Goal: Task Accomplishment & Management: Manage account settings

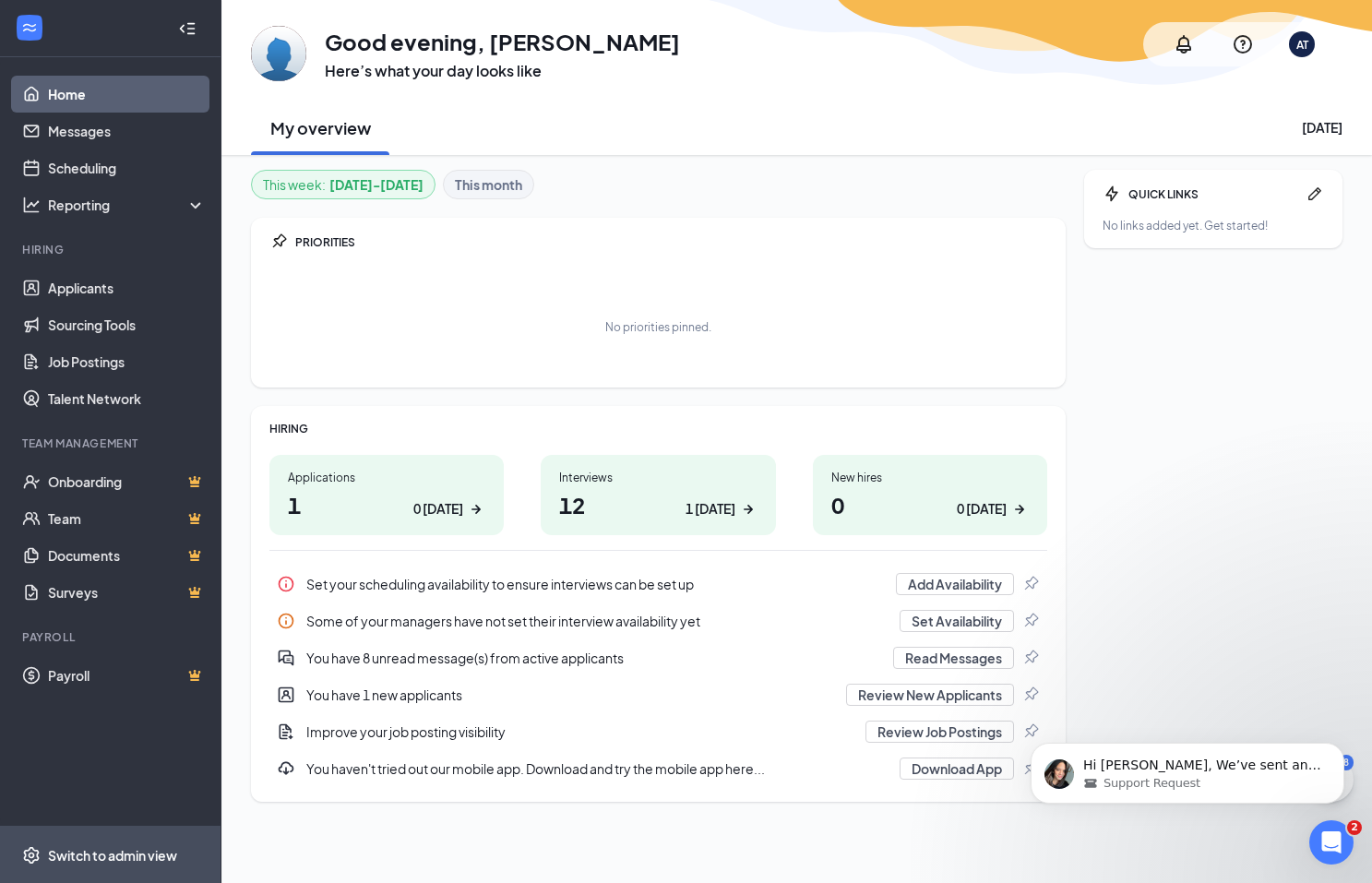
click at [56, 849] on div "Switch to admin view" at bounding box center [112, 855] width 129 height 19
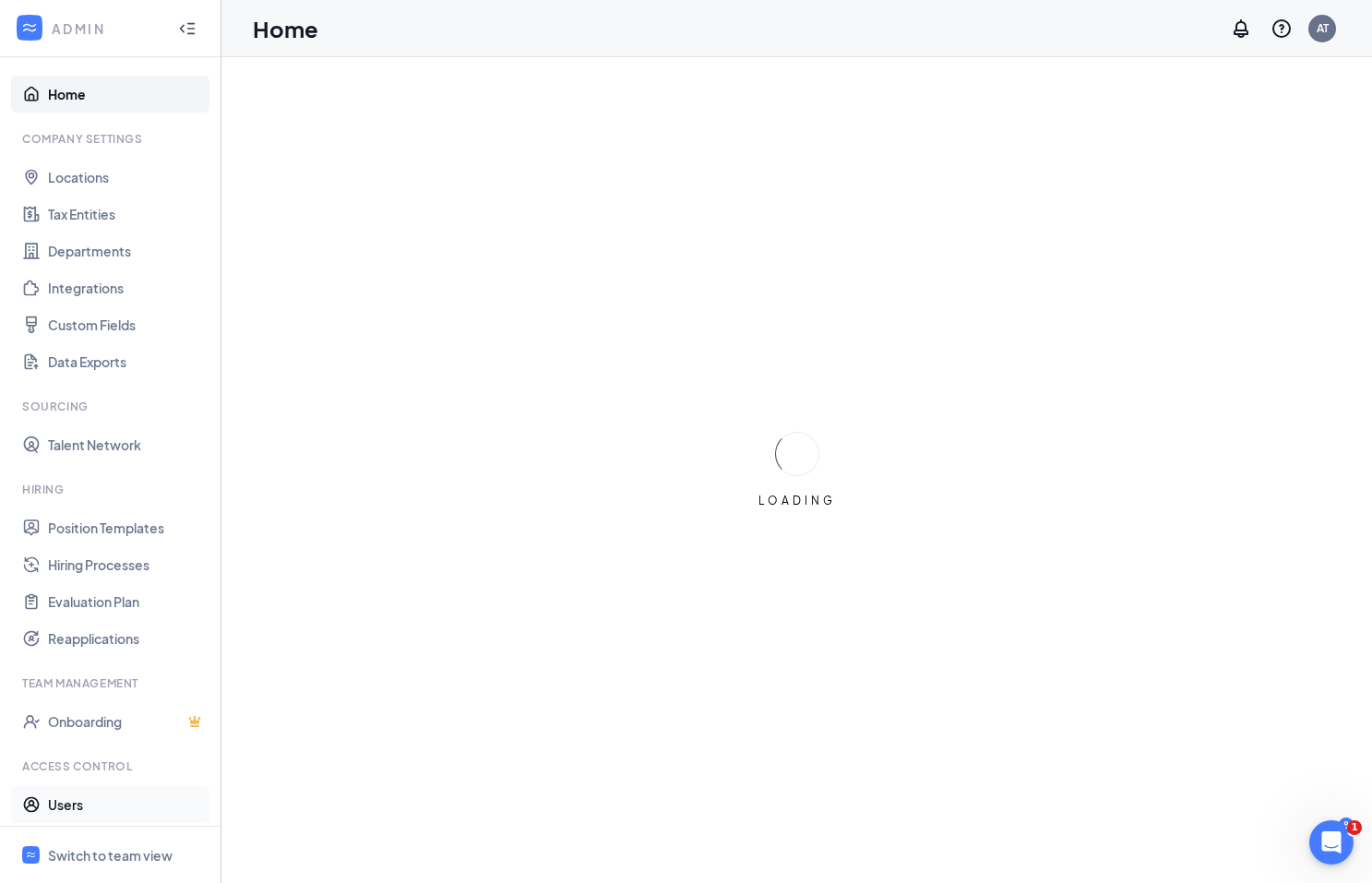
click at [79, 801] on link "Users" at bounding box center [127, 804] width 158 height 37
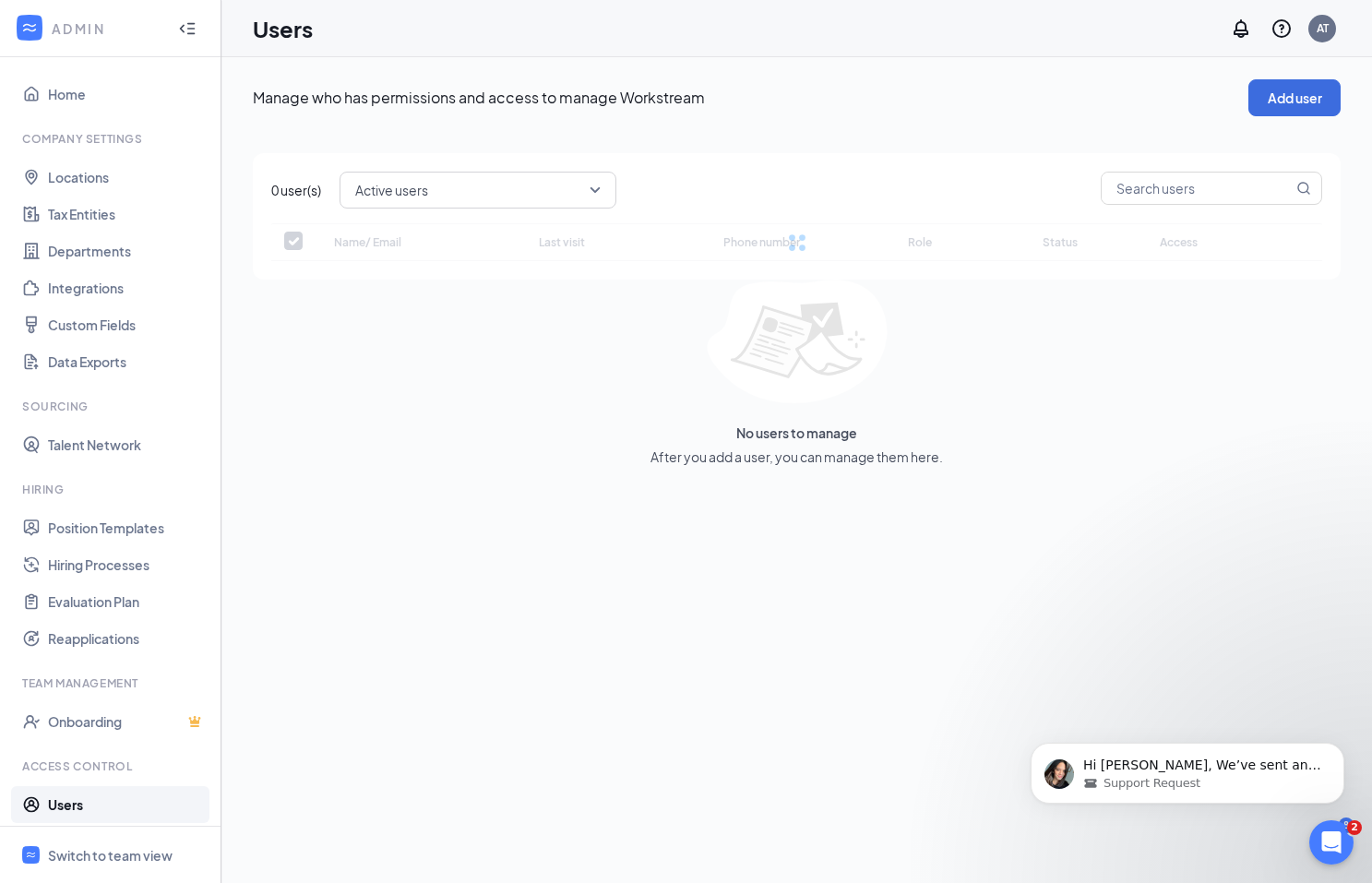
checkbox input "false"
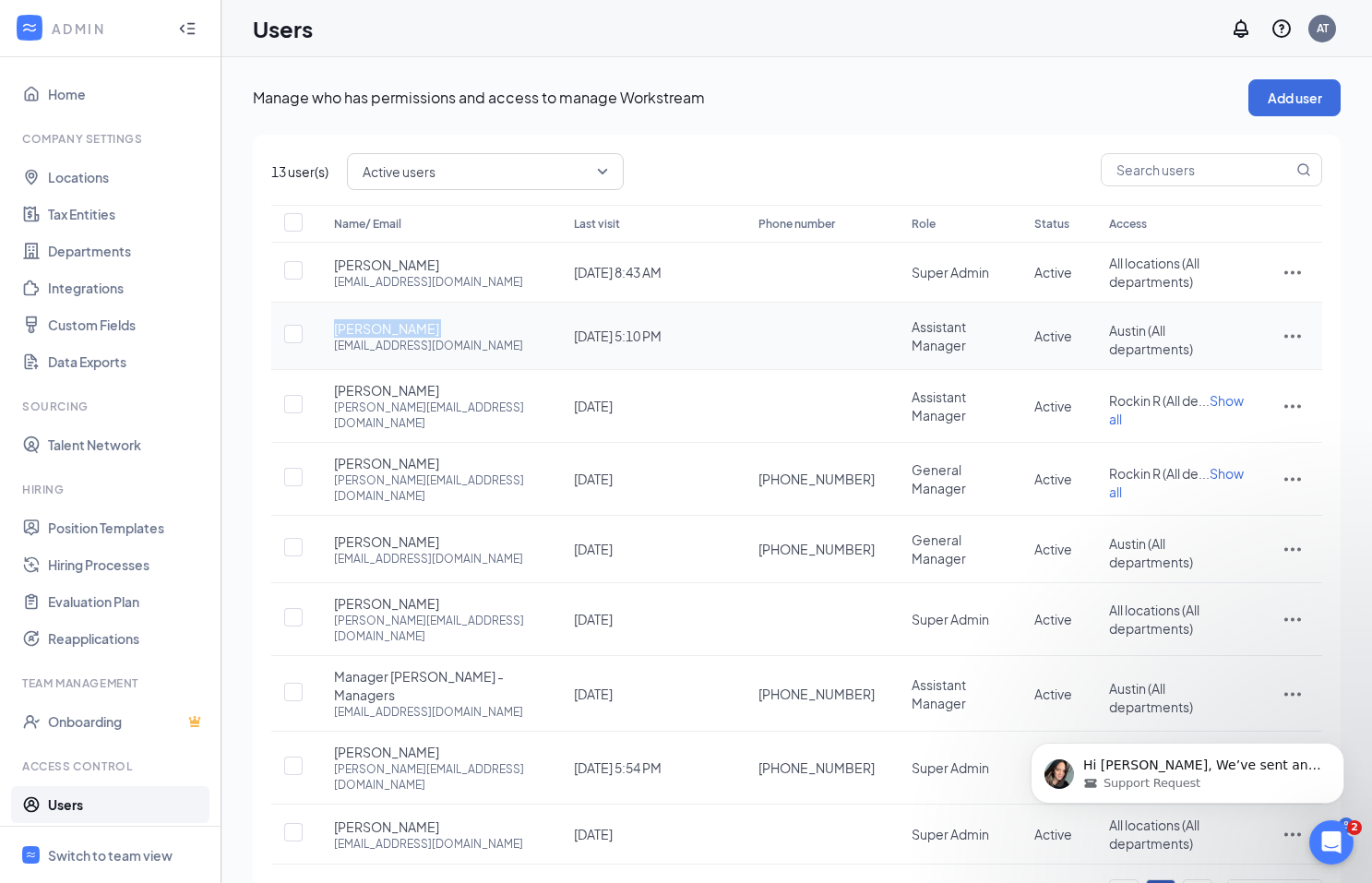
drag, startPoint x: 444, startPoint y: 326, endPoint x: 329, endPoint y: 331, distance: 115.1
click at [329, 331] on td "Madison Gaynor [EMAIL_ADDRESS][DOMAIN_NAME]" at bounding box center [435, 336] width 240 height 68
copy span "[PERSON_NAME]"
click at [1294, 537] on icon "ActionsIcon" at bounding box center [1293, 549] width 22 height 22
click at [1213, 629] on span "Disable" at bounding box center [1196, 637] width 45 height 17
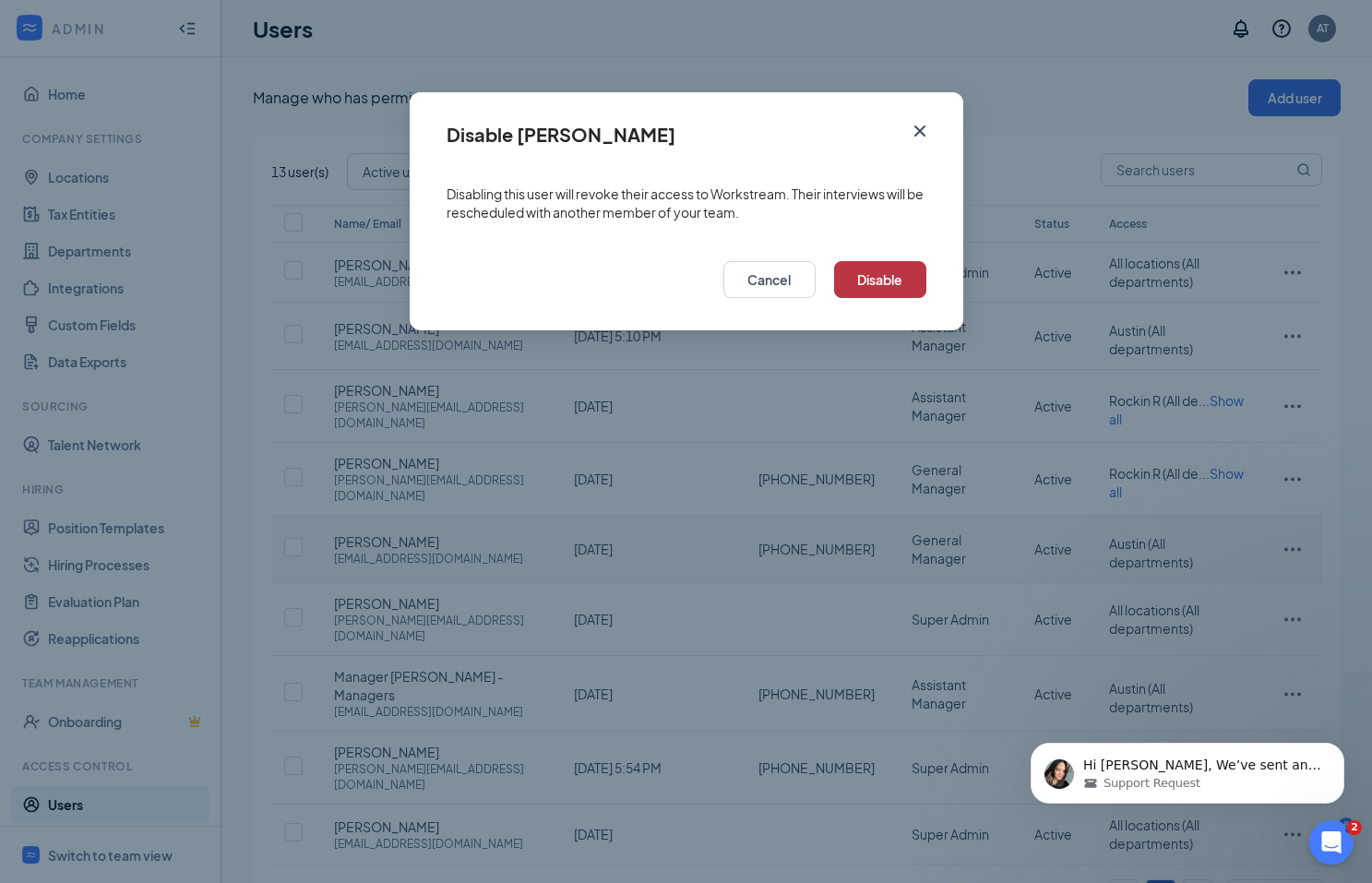
click at [885, 277] on button "Disable" at bounding box center [881, 280] width 93 height 37
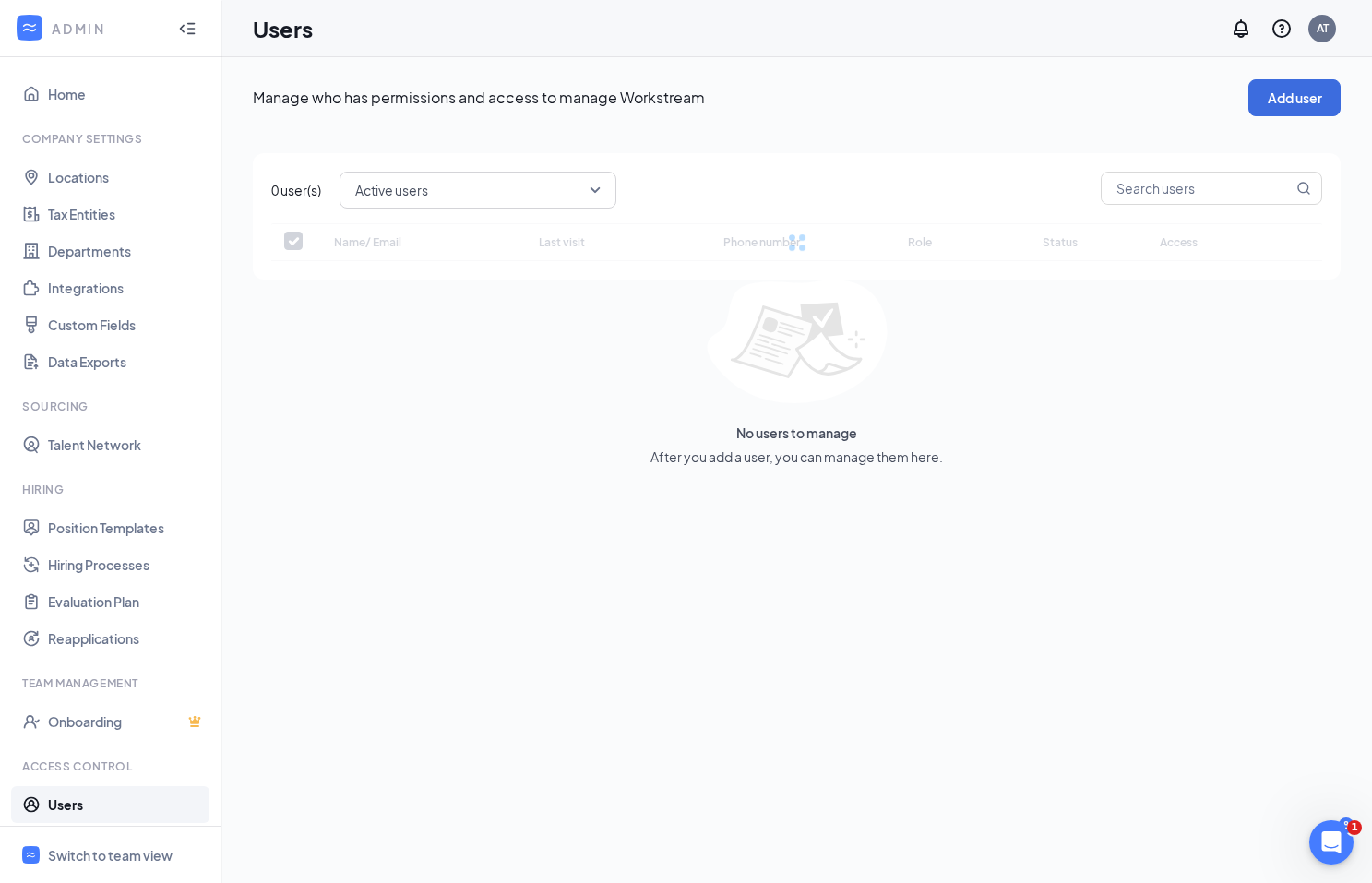
checkbox input "false"
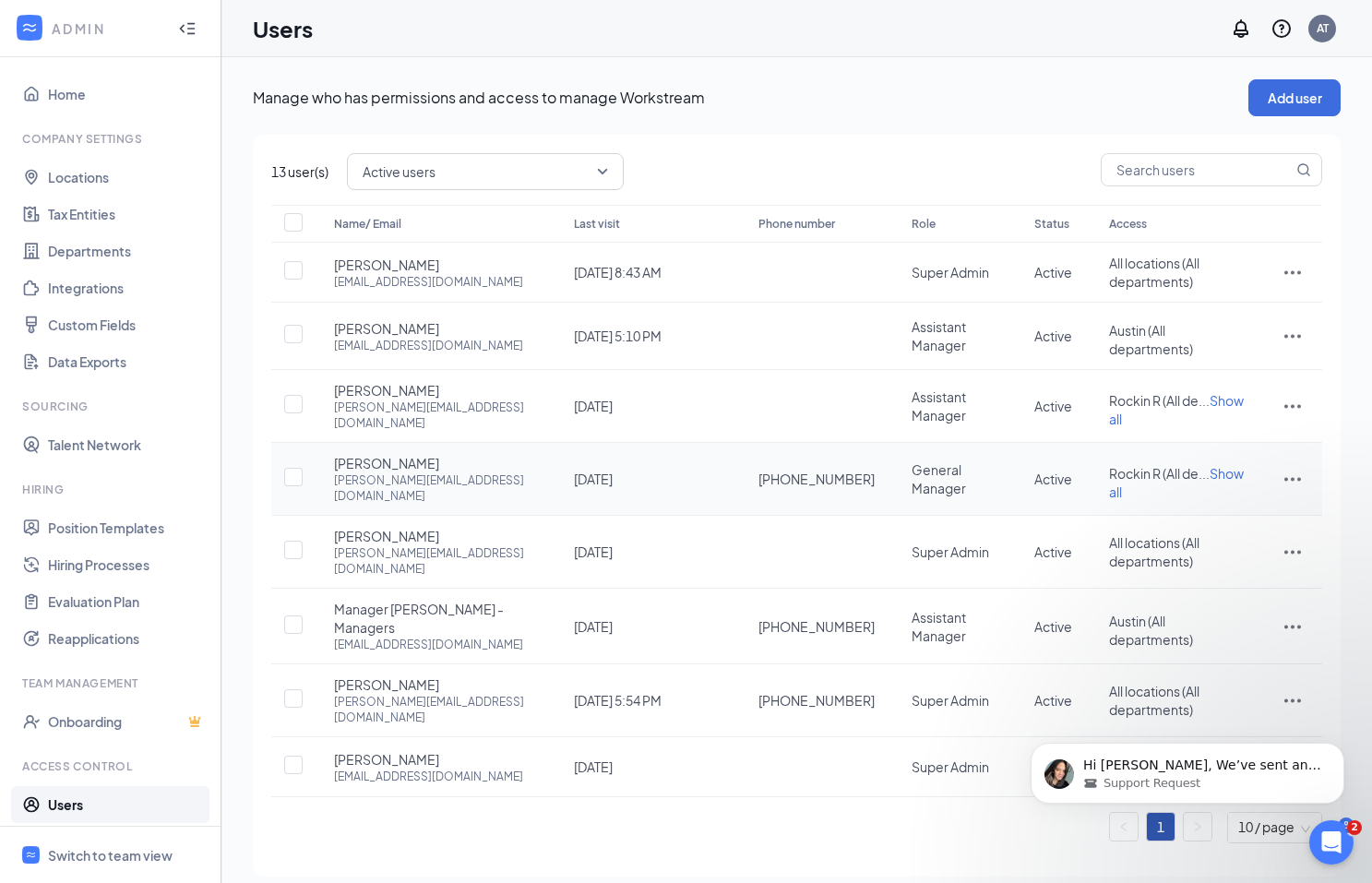
click at [1301, 468] on icon "ActionsIcon" at bounding box center [1293, 479] width 22 height 22
click at [716, 786] on div "13 user(s) Active users Name/ Email Last visit Phone number Role Status Access …" at bounding box center [797, 505] width 1088 height 741
click at [1219, 465] on span "Show all" at bounding box center [1176, 483] width 134 height 35
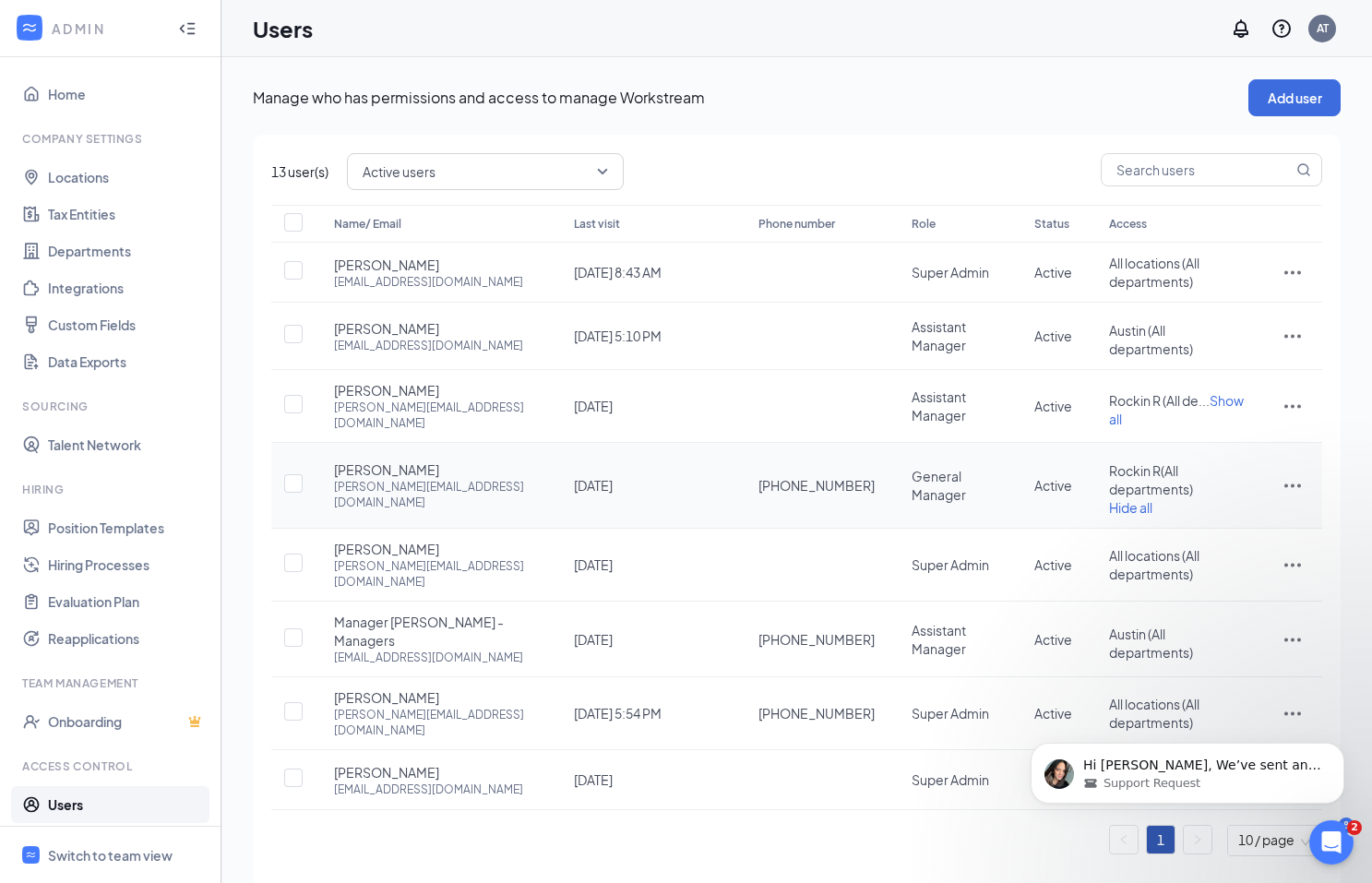
click at [359, 460] on span "[PERSON_NAME]" at bounding box center [386, 470] width 105 height 19
click at [1302, 474] on icon "ActionsIcon" at bounding box center [1293, 486] width 22 height 22
click at [1211, 588] on span "Disable" at bounding box center [1196, 589] width 45 height 17
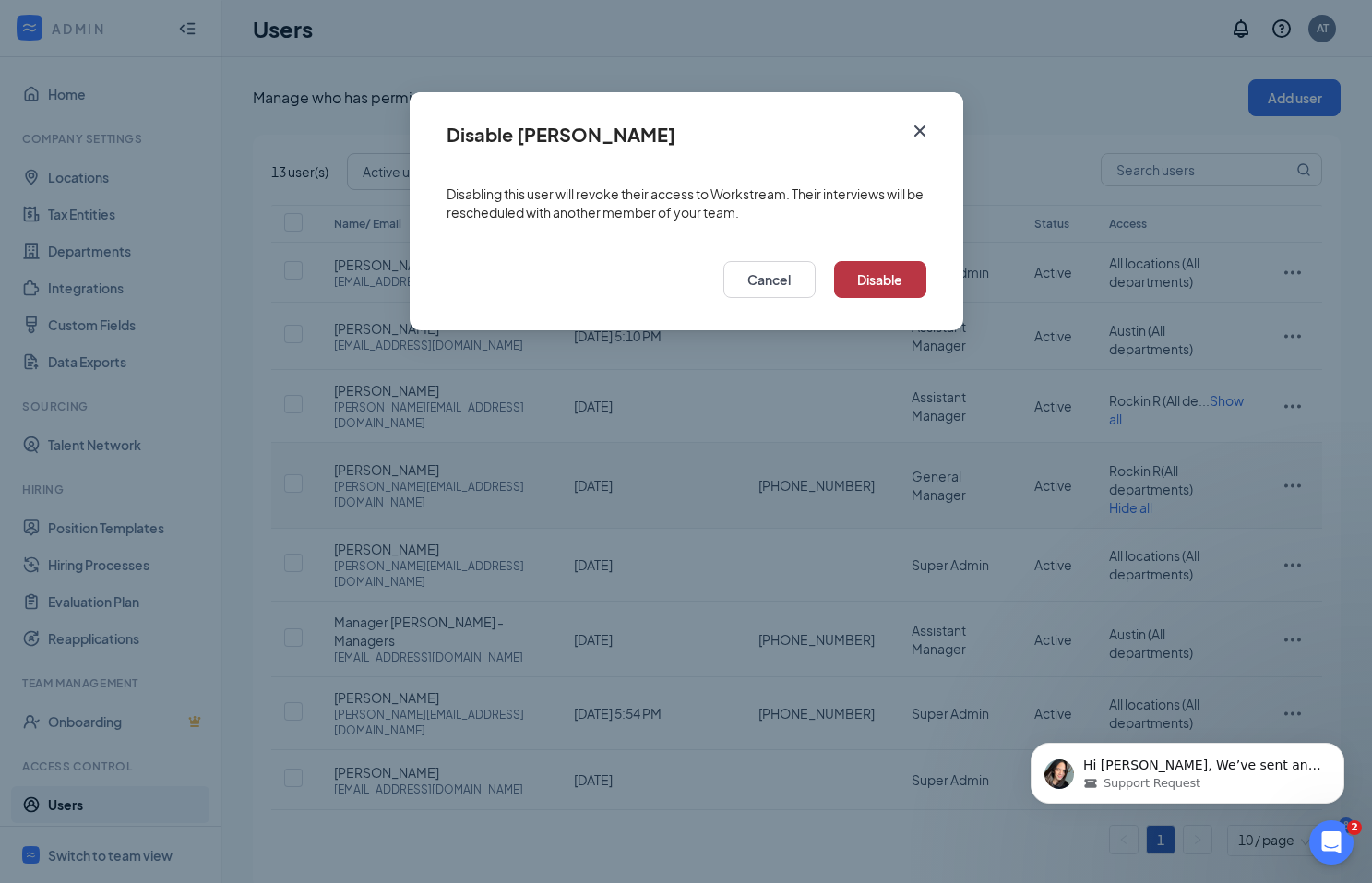
click at [891, 284] on button "Disable" at bounding box center [881, 280] width 93 height 37
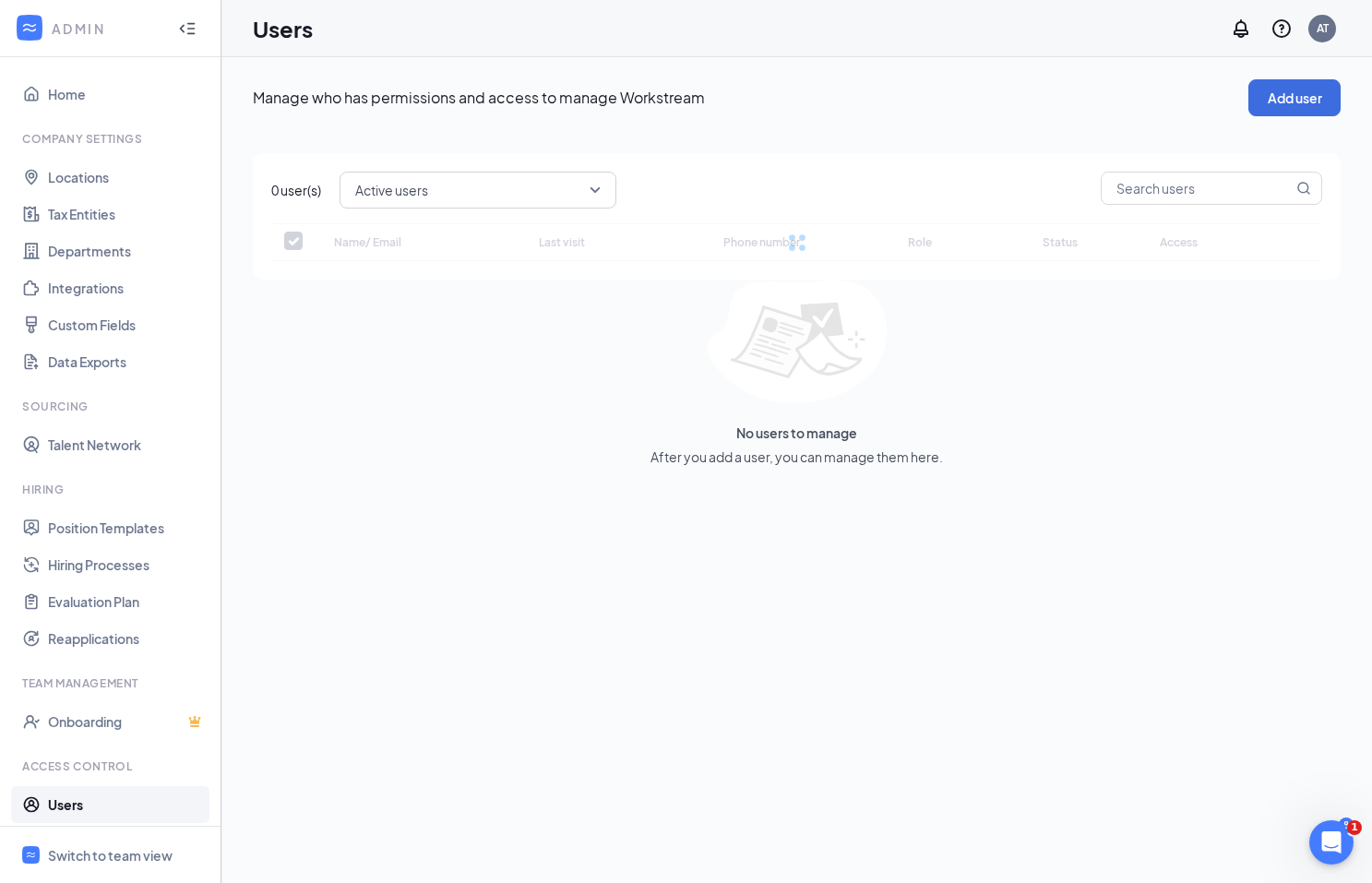
checkbox input "false"
